Goal: Task Accomplishment & Management: Manage account settings

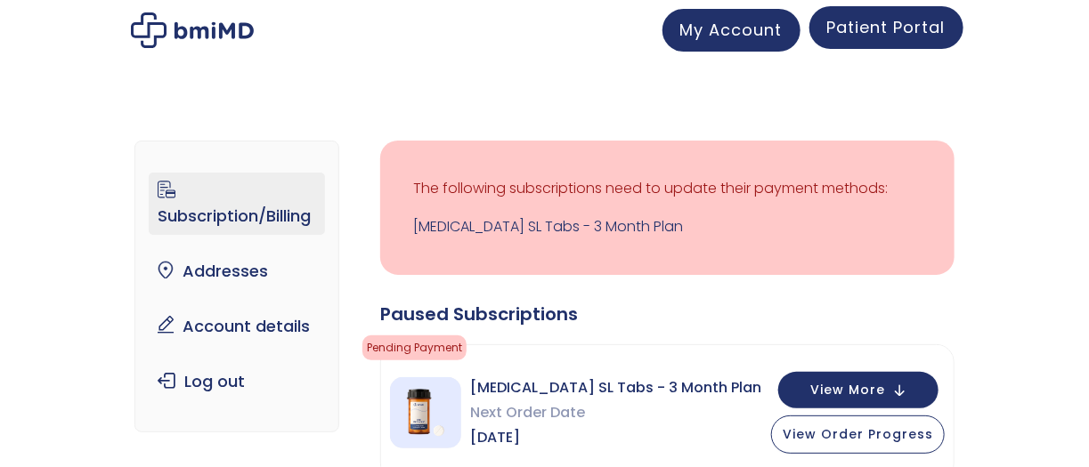
click at [868, 27] on span "Patient Portal" at bounding box center [886, 27] width 118 height 22
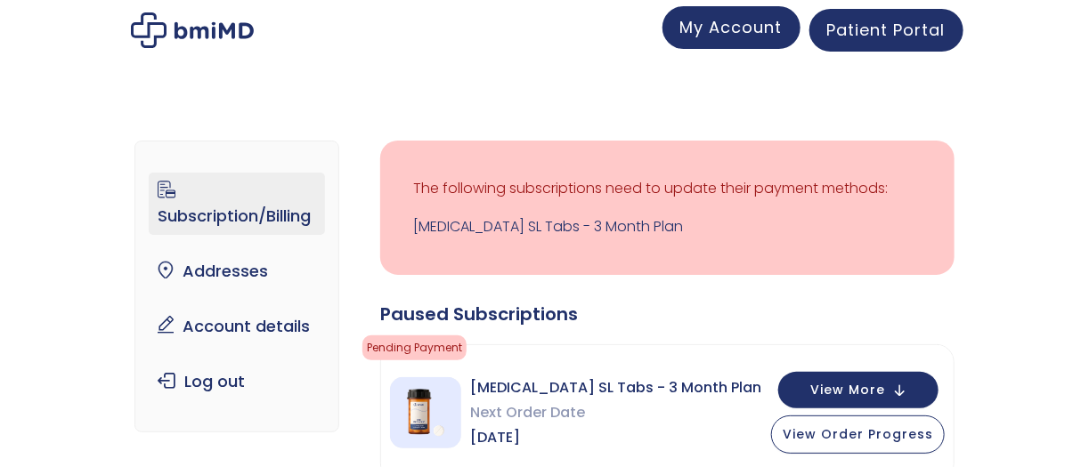
click at [738, 20] on span "My Account" at bounding box center [731, 27] width 102 height 22
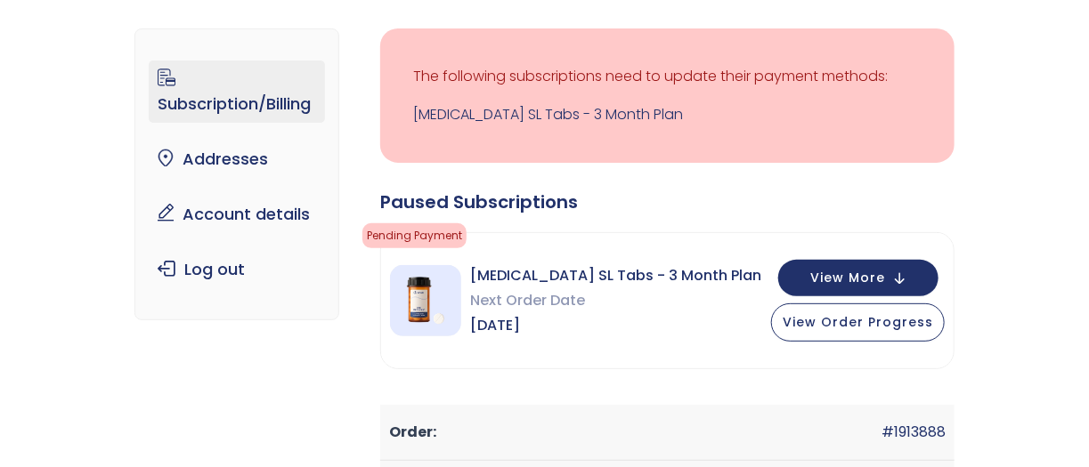
scroll to position [267, 0]
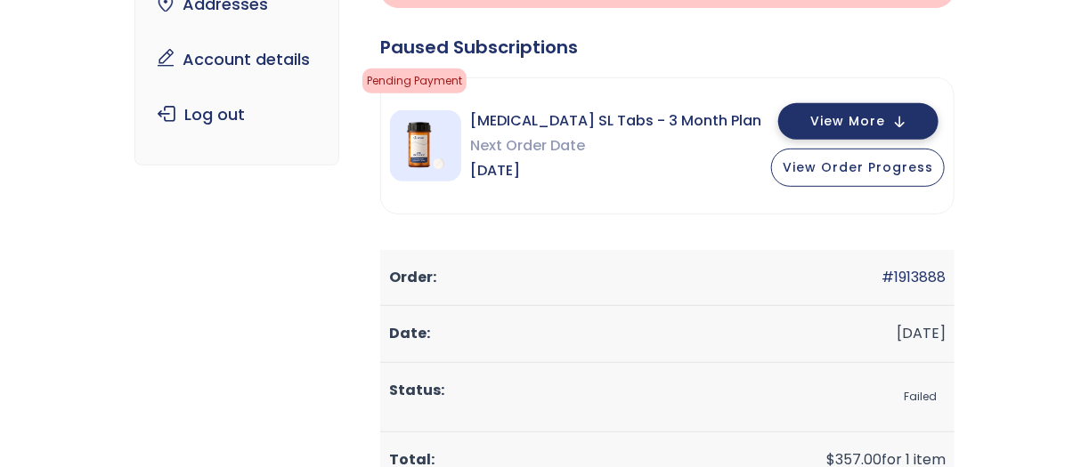
click at [860, 124] on span "View More" at bounding box center [847, 122] width 75 height 12
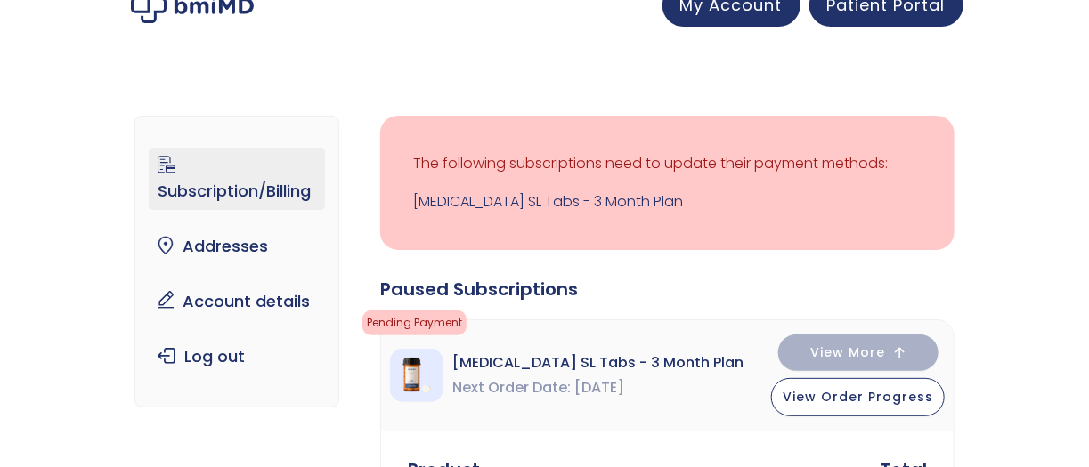
scroll to position [0, 0]
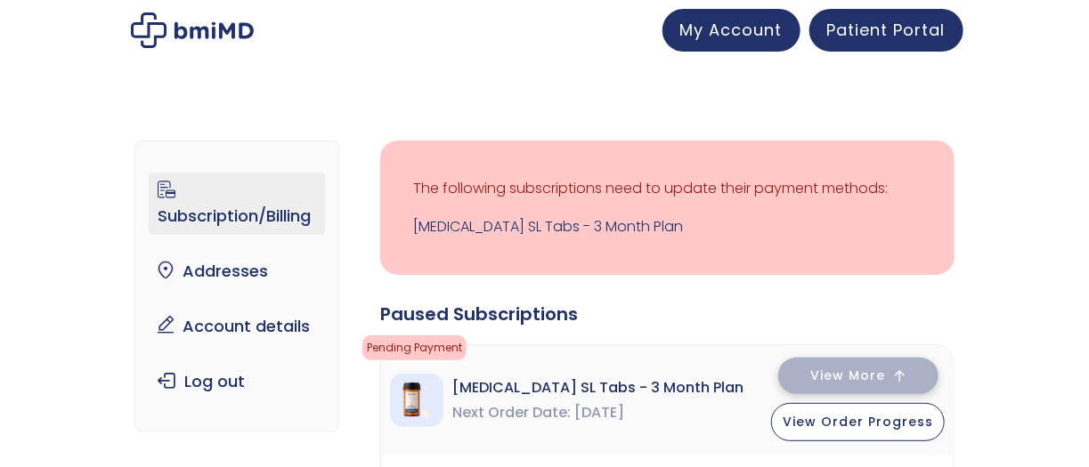
click at [838, 387] on button "View More" at bounding box center [858, 376] width 160 height 36
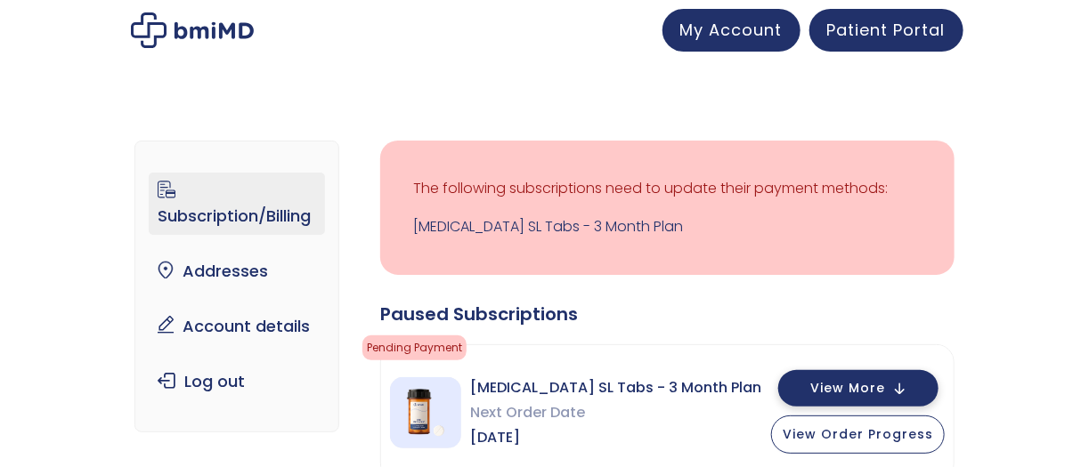
click at [838, 386] on span "View More" at bounding box center [847, 389] width 75 height 12
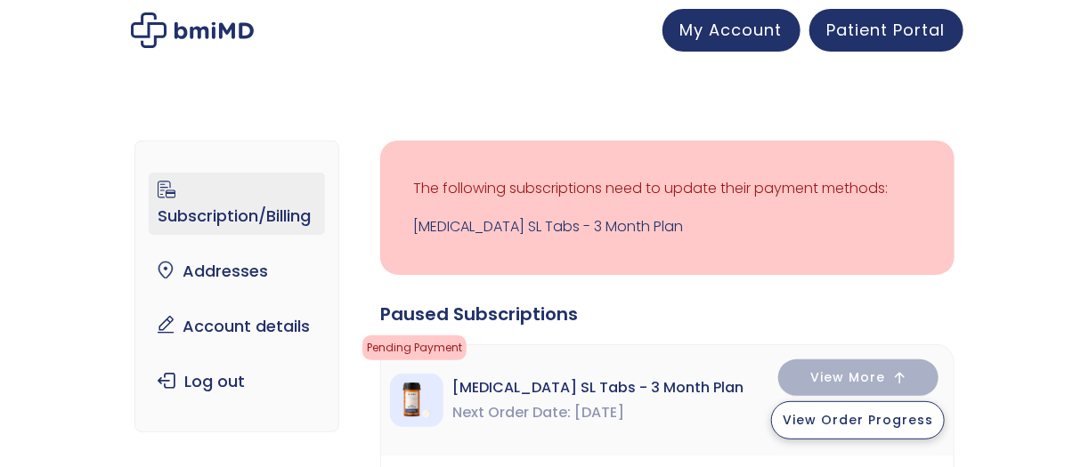
click at [870, 414] on span "View Order Progress" at bounding box center [857, 420] width 150 height 18
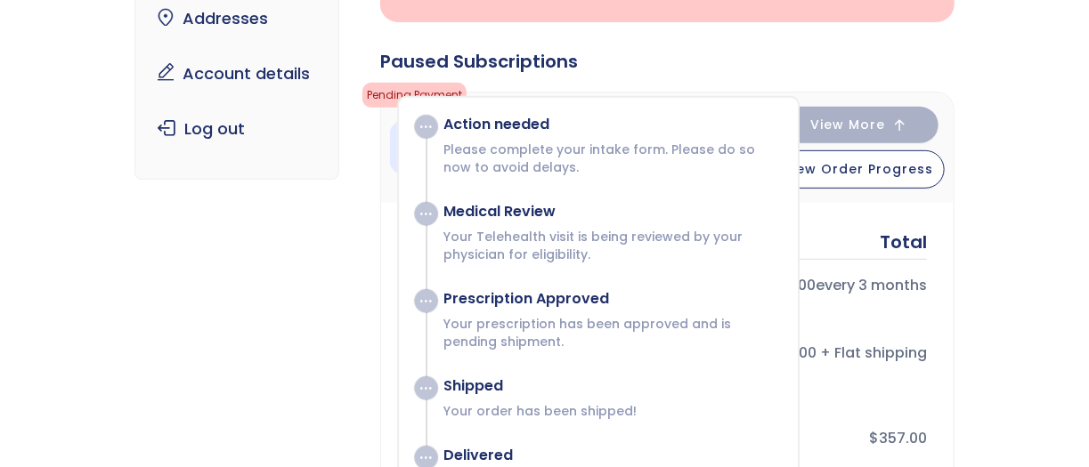
scroll to position [267, 0]
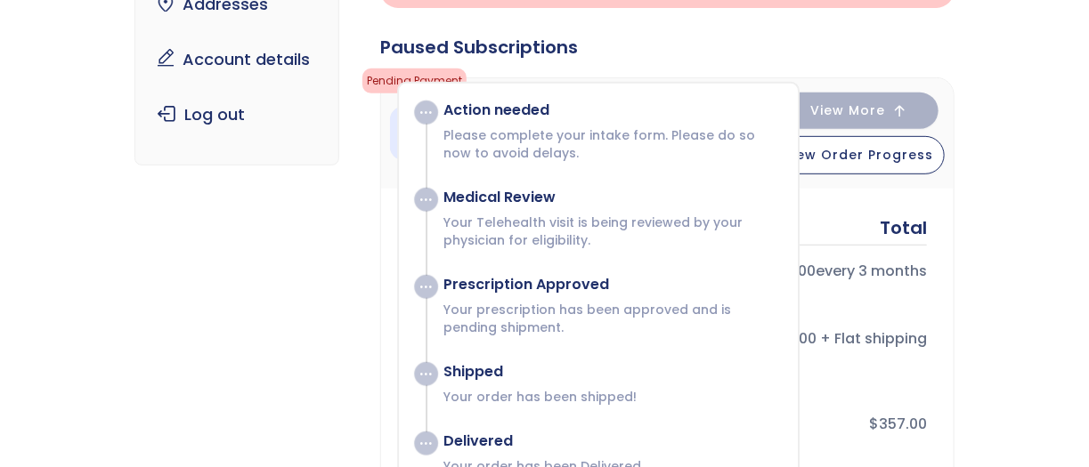
click at [636, 128] on p "Please complete your intake form. Please do so now to avoid delays." at bounding box center [612, 144] width 336 height 36
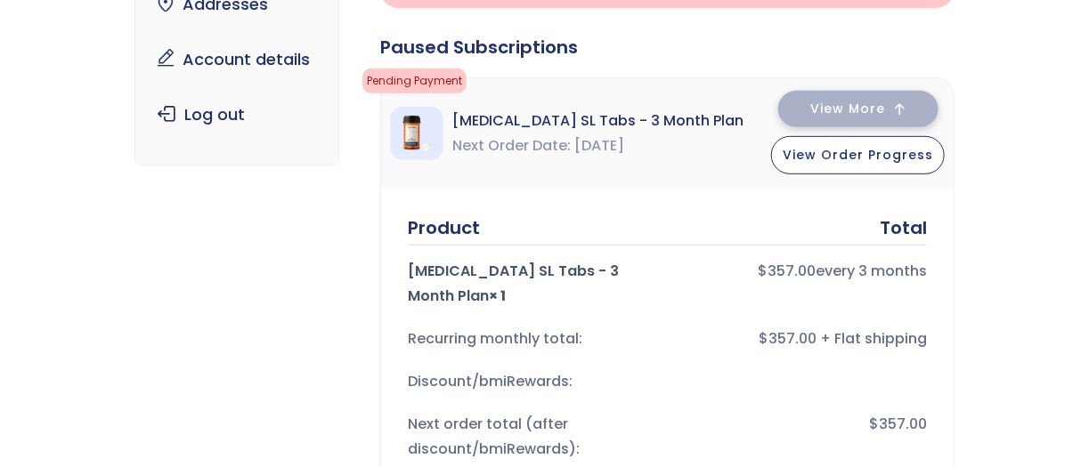
click at [852, 103] on span "View More" at bounding box center [847, 109] width 75 height 12
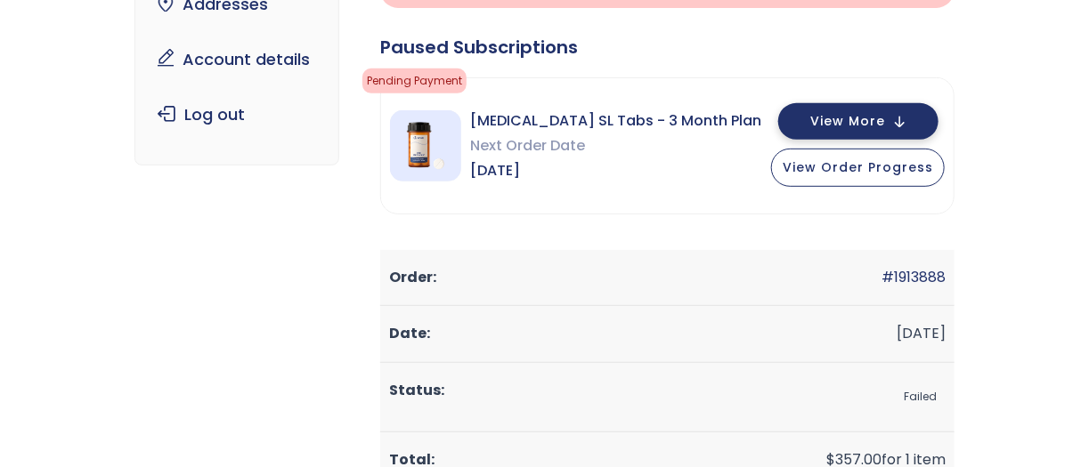
click at [877, 105] on button "View More" at bounding box center [858, 121] width 160 height 36
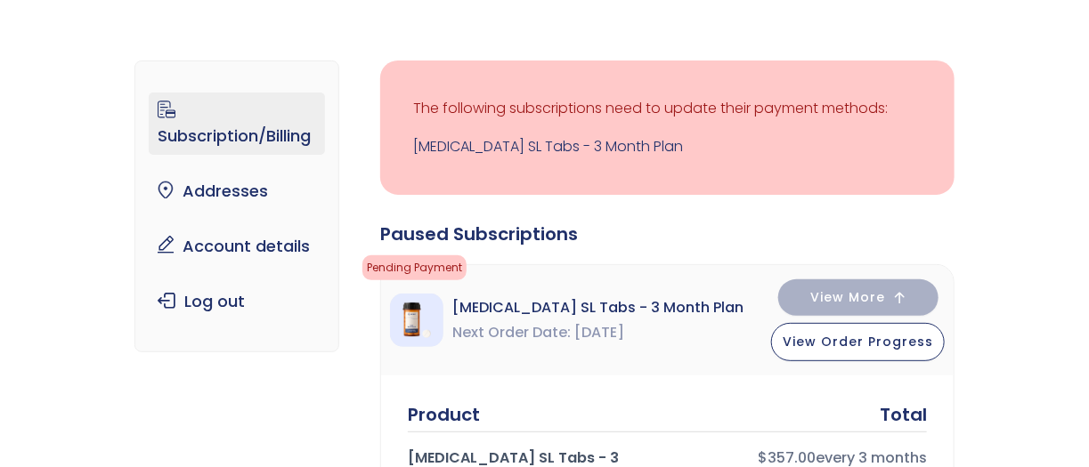
scroll to position [0, 0]
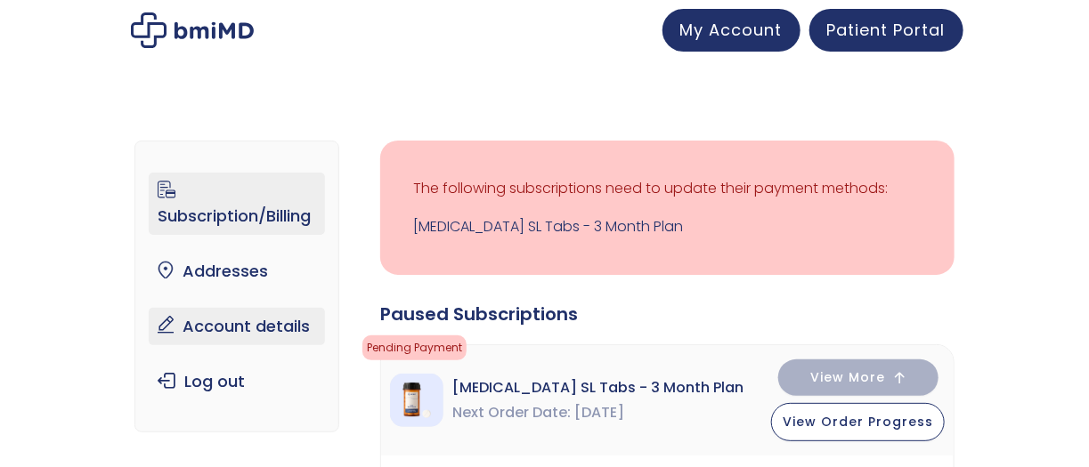
click at [231, 336] on link "Account details" at bounding box center [237, 326] width 176 height 37
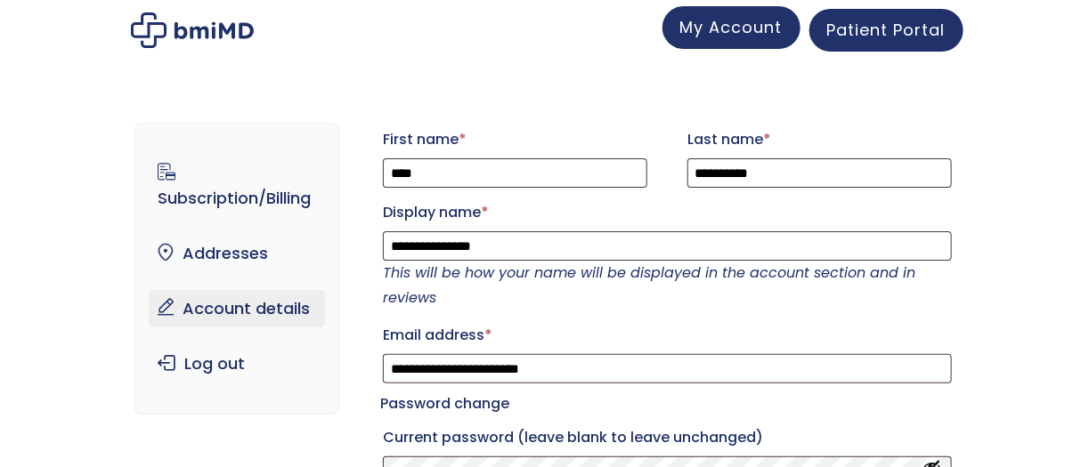
click at [735, 33] on span "My Account" at bounding box center [731, 27] width 102 height 22
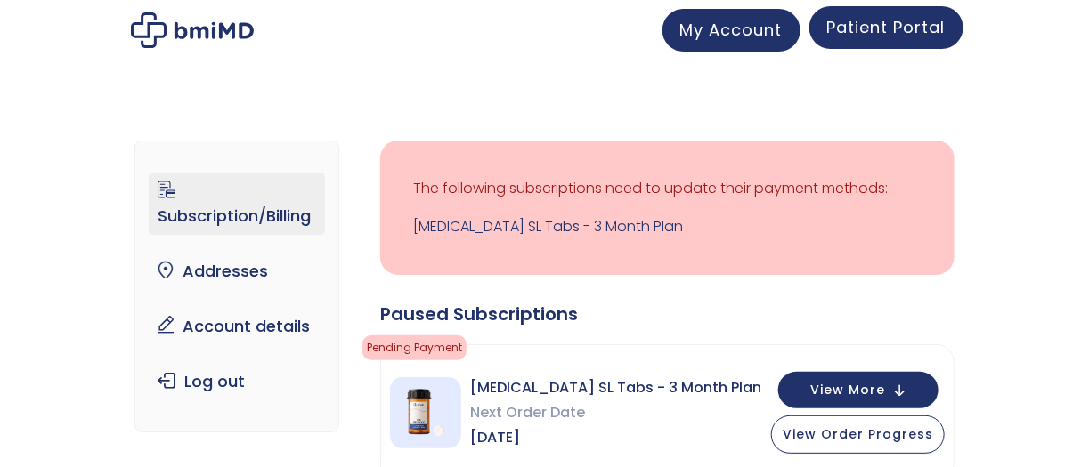
click at [879, 28] on span "Patient Portal" at bounding box center [886, 27] width 118 height 22
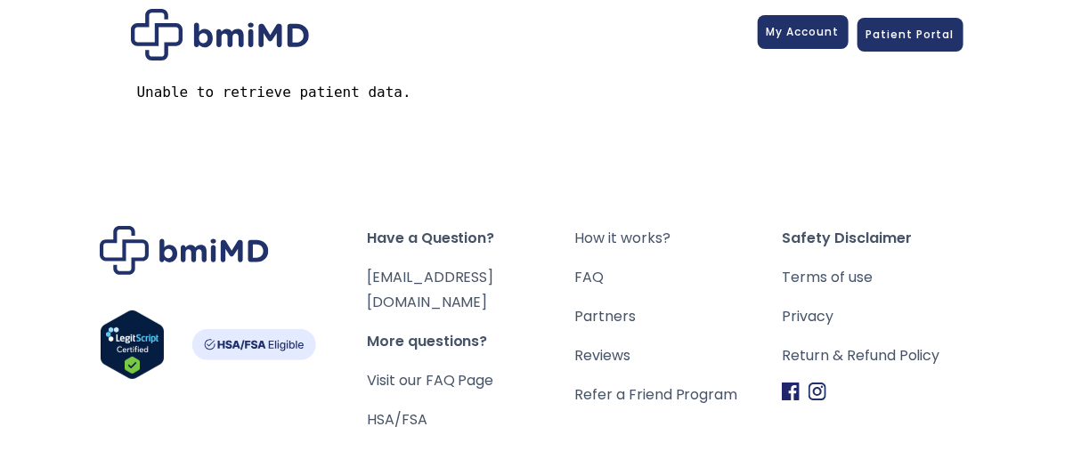
click at [798, 28] on span "My Account" at bounding box center [802, 31] width 73 height 15
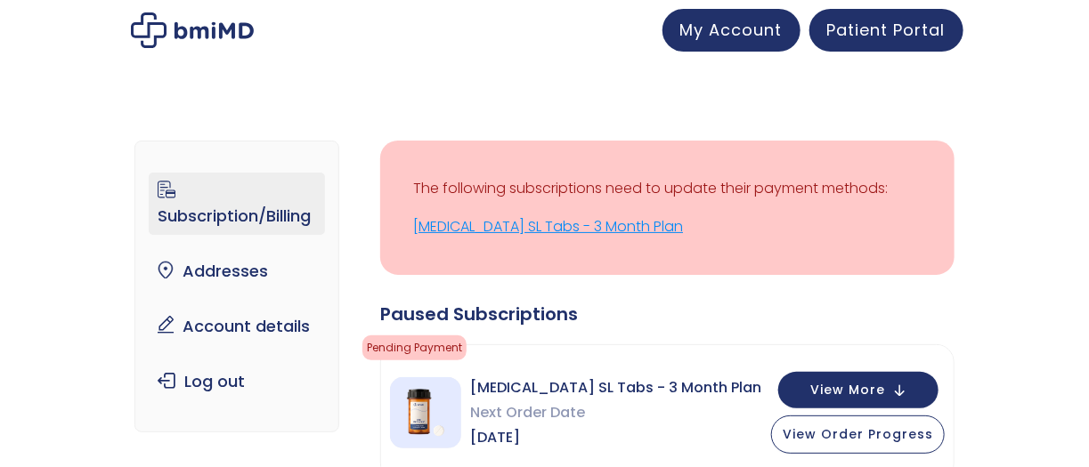
click at [577, 228] on link "[MEDICAL_DATA] SL Tabs - 3 Month Plan" at bounding box center [667, 227] width 508 height 25
